Goal: Information Seeking & Learning: Learn about a topic

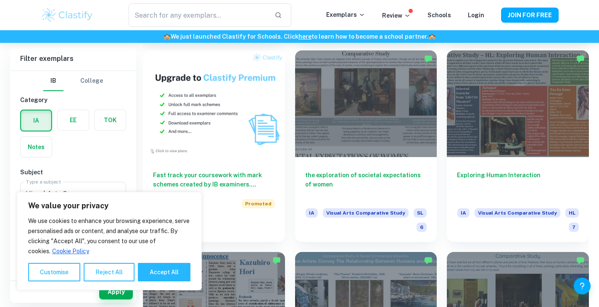
scroll to position [594, 0]
click at [118, 265] on button "Reject All" at bounding box center [109, 272] width 51 height 18
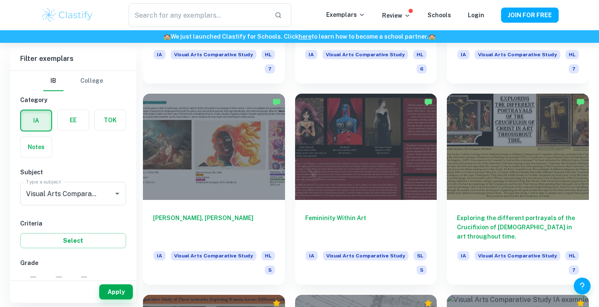
scroll to position [950, 0]
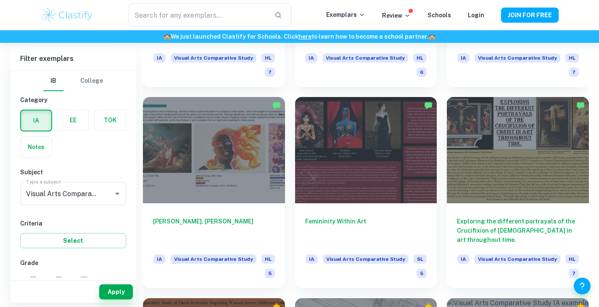
click at [286, 228] on div "Femininity Within Art IA Visual Arts Comparative Study SL 5" at bounding box center [361, 187] width 152 height 201
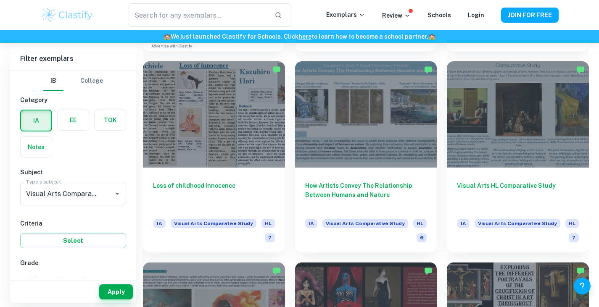
scroll to position [784, 0]
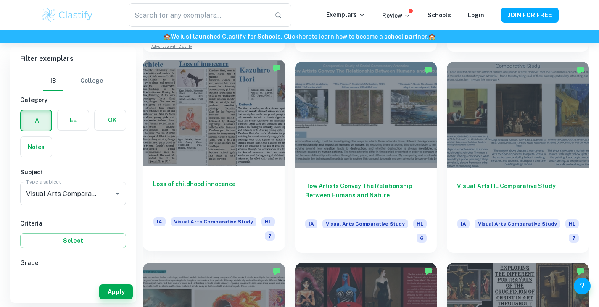
click at [197, 184] on h6 "Loss of childhood innocence" at bounding box center [214, 193] width 122 height 28
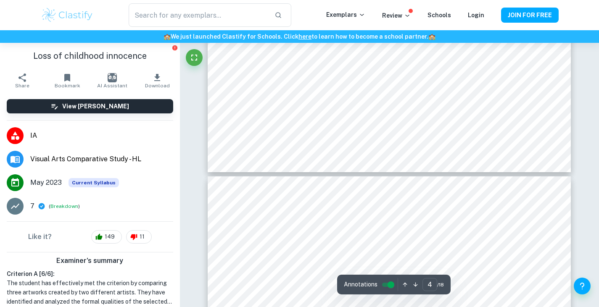
scroll to position [712, 0]
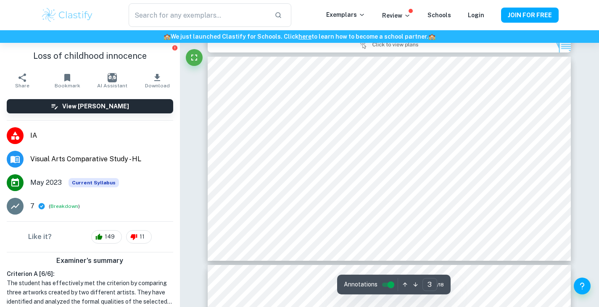
type input "2"
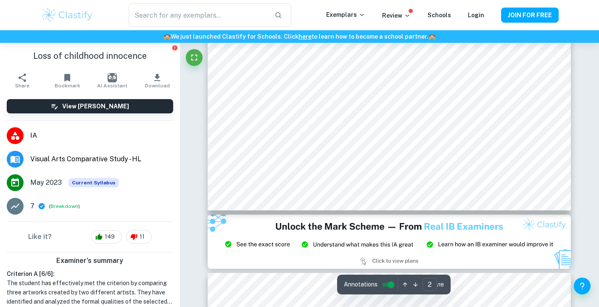
scroll to position [313, 0]
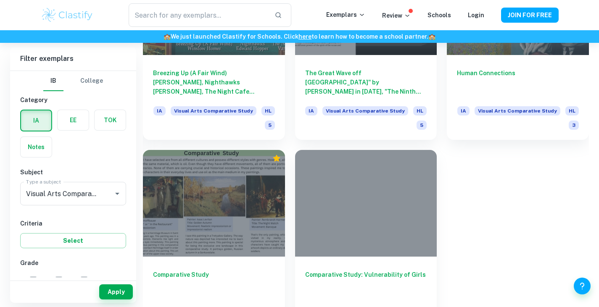
scroll to position [2945, 0]
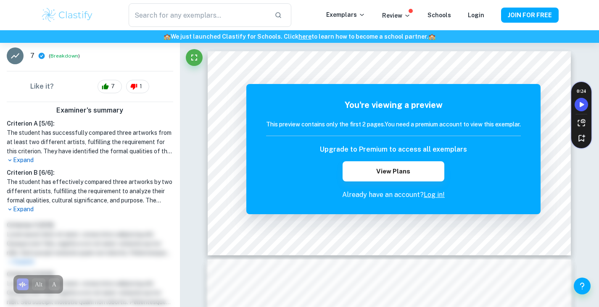
scroll to position [163, 0]
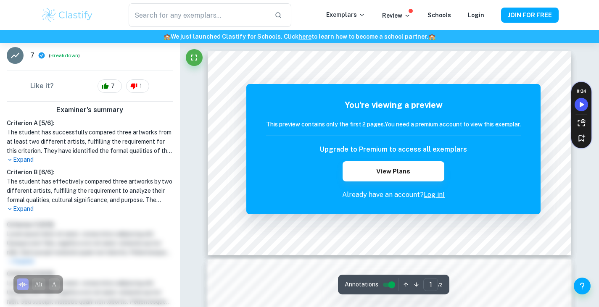
click at [490, 41] on div "🏫 We just launched Clastify for Schools. Click here to learn how to become a sc…" at bounding box center [299, 36] width 599 height 13
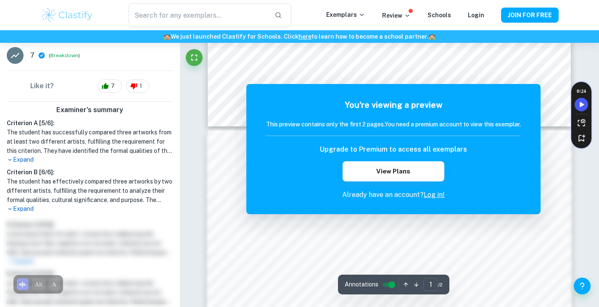
scroll to position [215, 0]
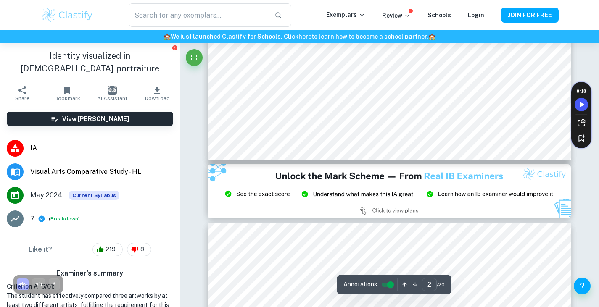
scroll to position [468, 0]
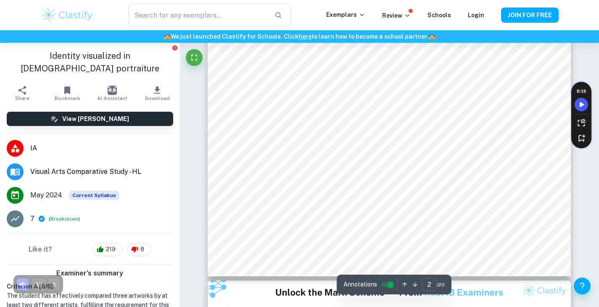
type input "1"
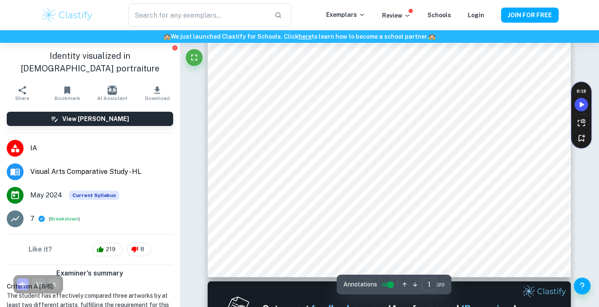
scroll to position [0, 0]
